Goal: Task Accomplishment & Management: Manage account settings

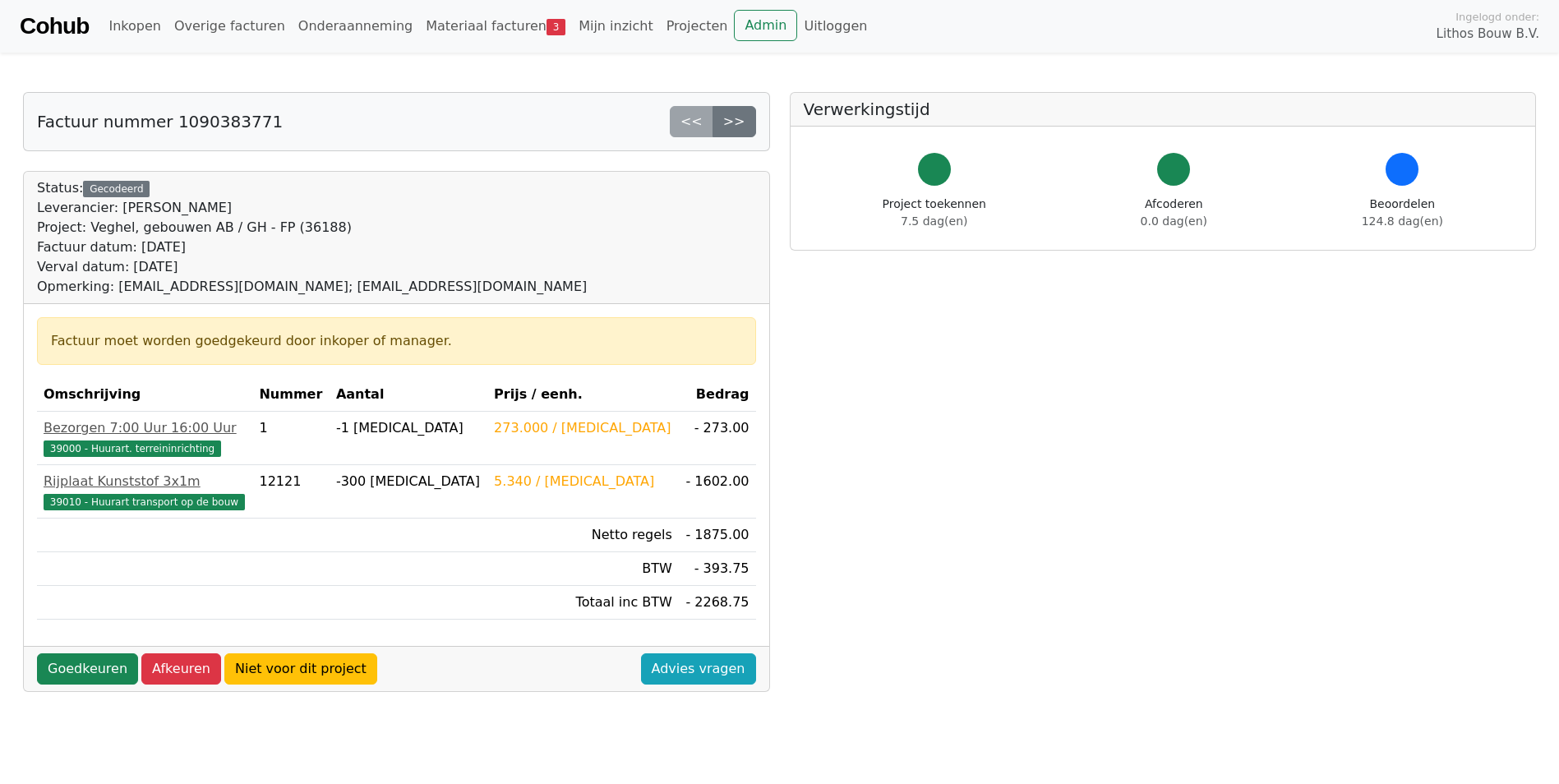
scroll to position [83, 0]
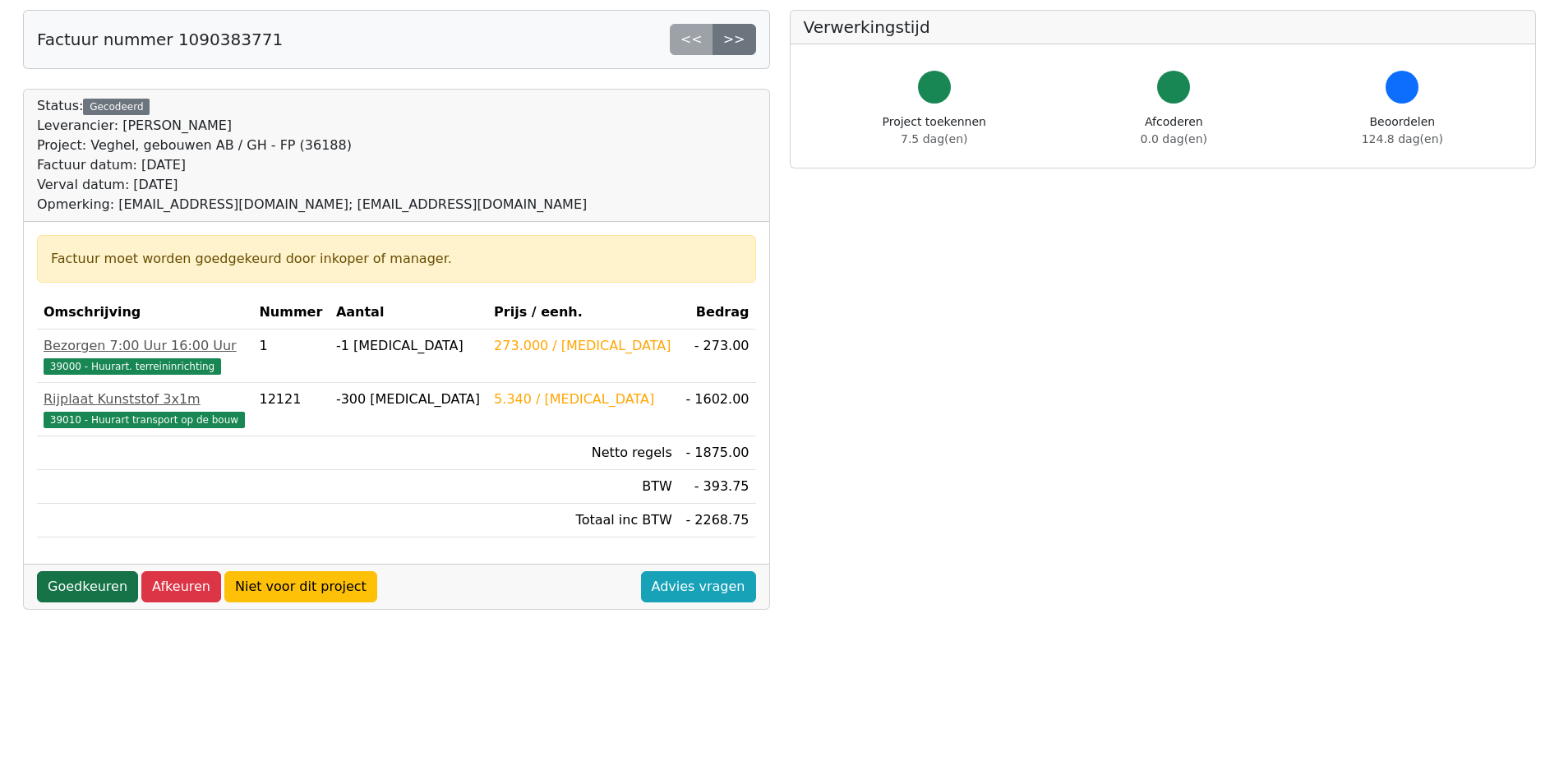
click at [72, 586] on link "Goedkeuren" at bounding box center [87, 586] width 101 height 31
